Goal: Information Seeking & Learning: Learn about a topic

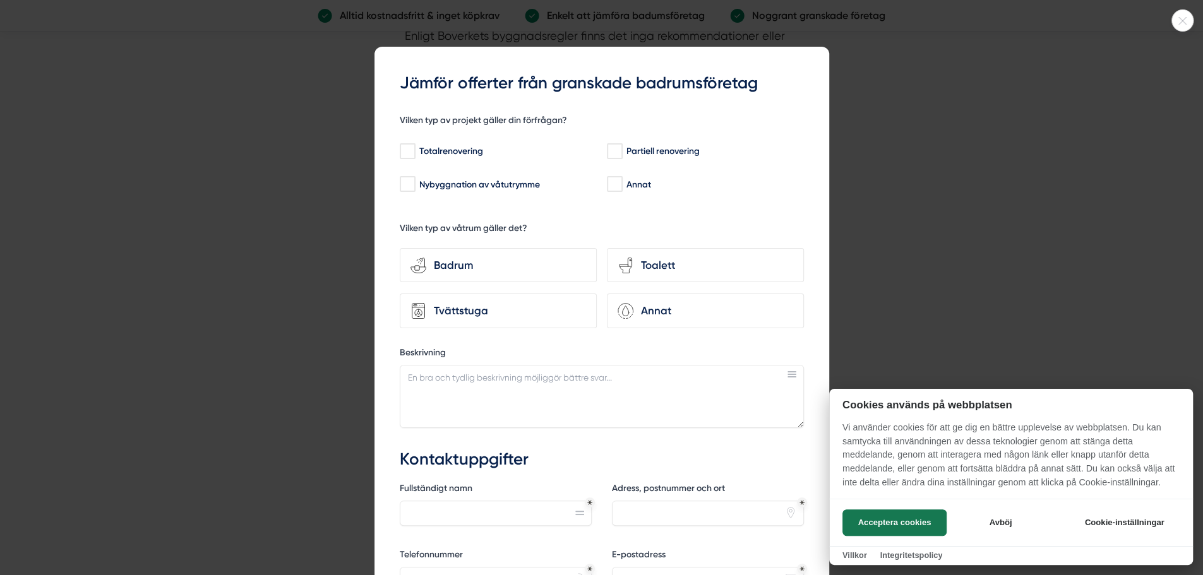
scroll to position [2517, 0]
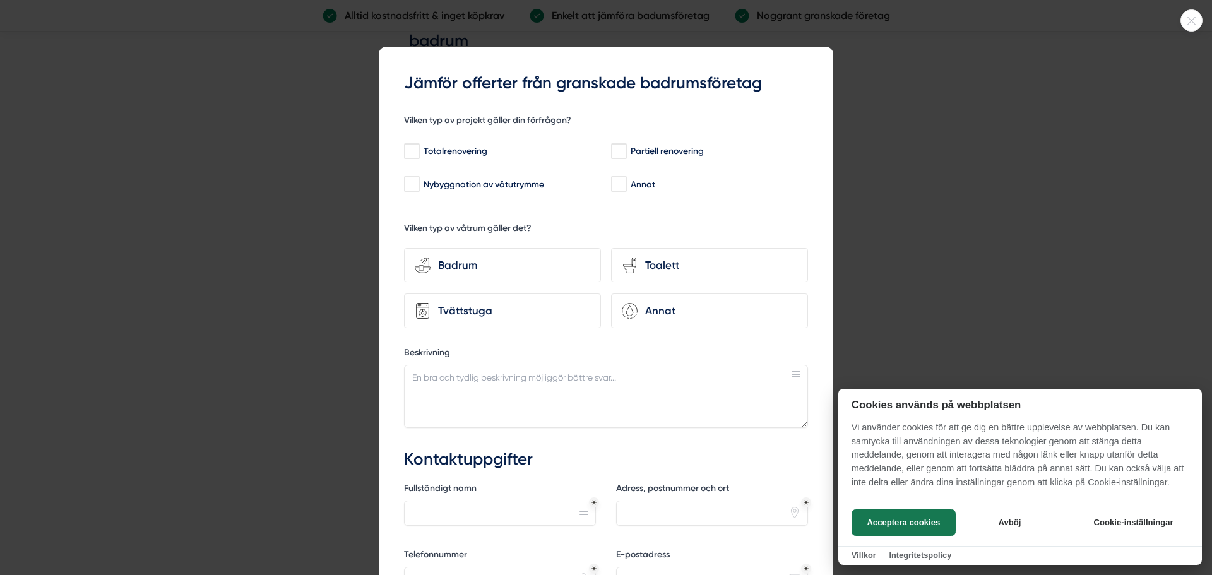
click at [1193, 21] on icon at bounding box center [1192, 21] width 8 height 8
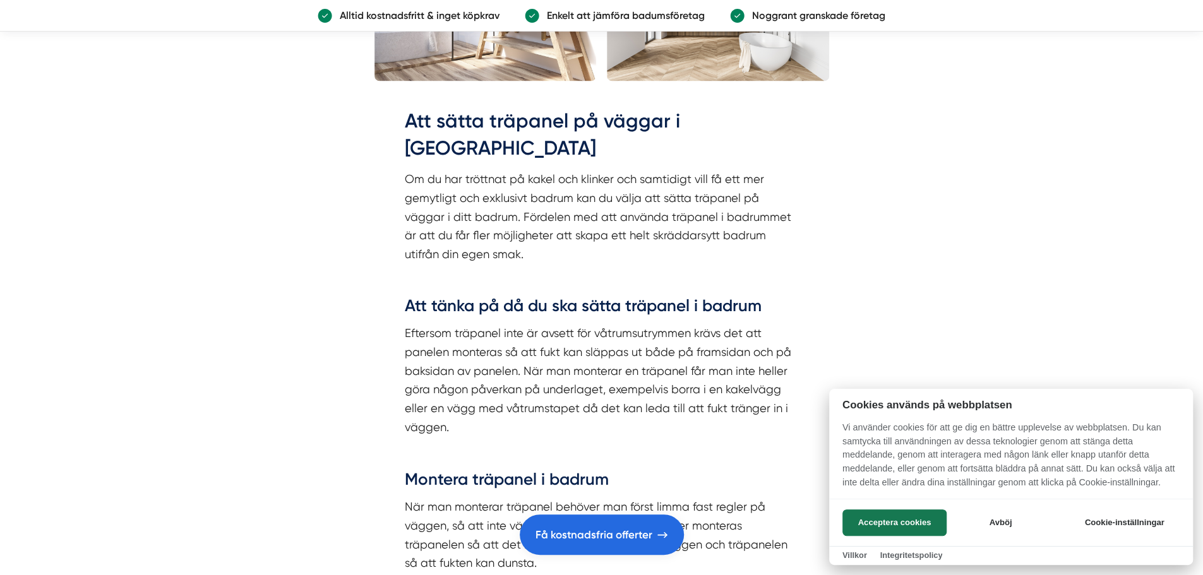
scroll to position [1354, 0]
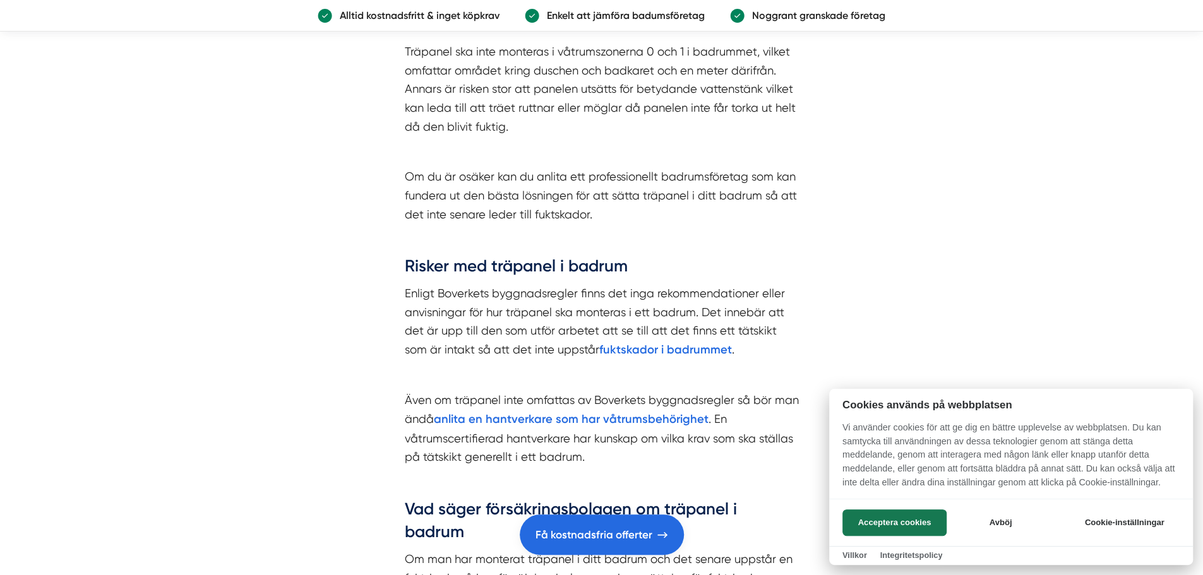
scroll to position [2026, 0]
click at [525, 389] on div at bounding box center [601, 287] width 1203 height 575
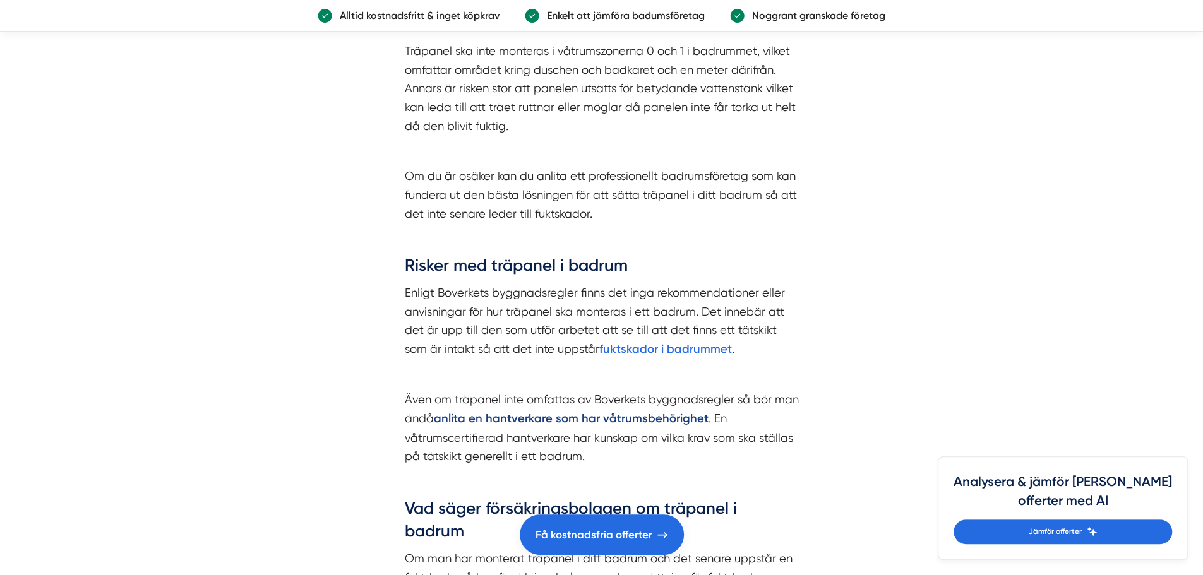
click at [521, 412] on strong "anlita en hantverkare som har våtrumsbehörighet" at bounding box center [571, 419] width 275 height 14
drag, startPoint x: 405, startPoint y: 409, endPoint x: 573, endPoint y: 403, distance: 168.0
click at [573, 403] on p "Även om träpanel inte omfattas av Boverkets byggnadsregler så bör man ändå anli…" at bounding box center [602, 428] width 394 height 76
copy p "våtrumscertifierad hantverkare"
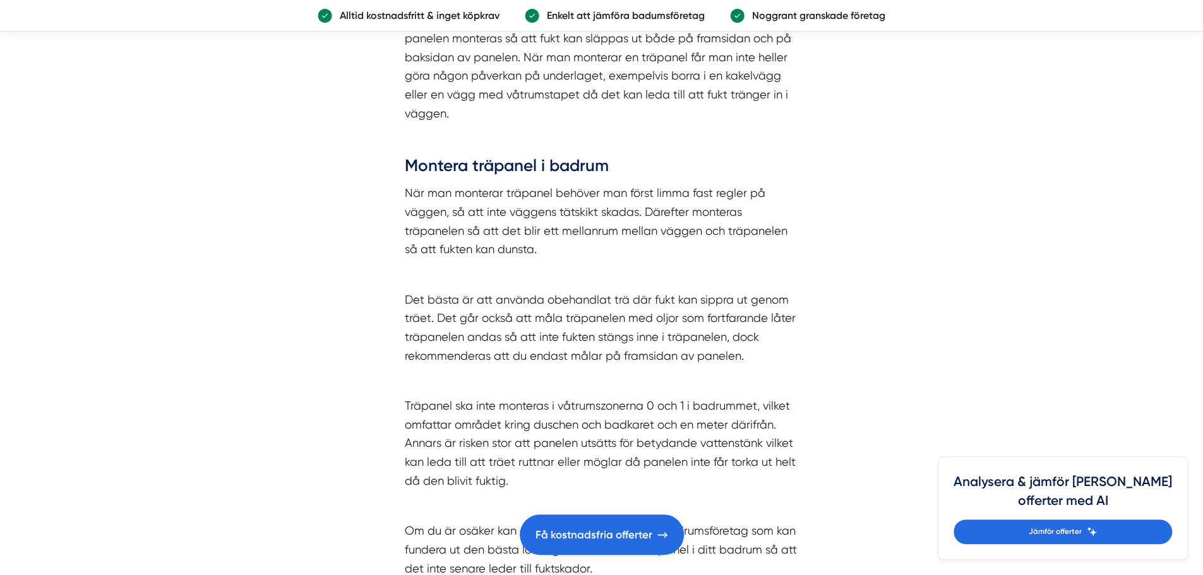
scroll to position [1673, 0]
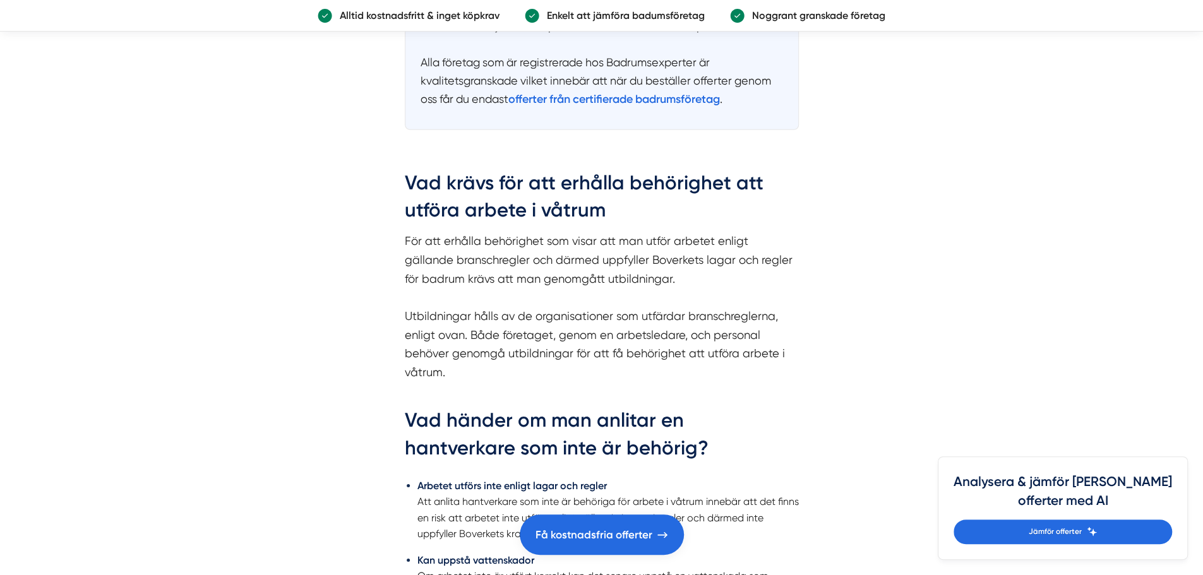
scroll to position [2679, 0]
